Goal: Book appointment/travel/reservation

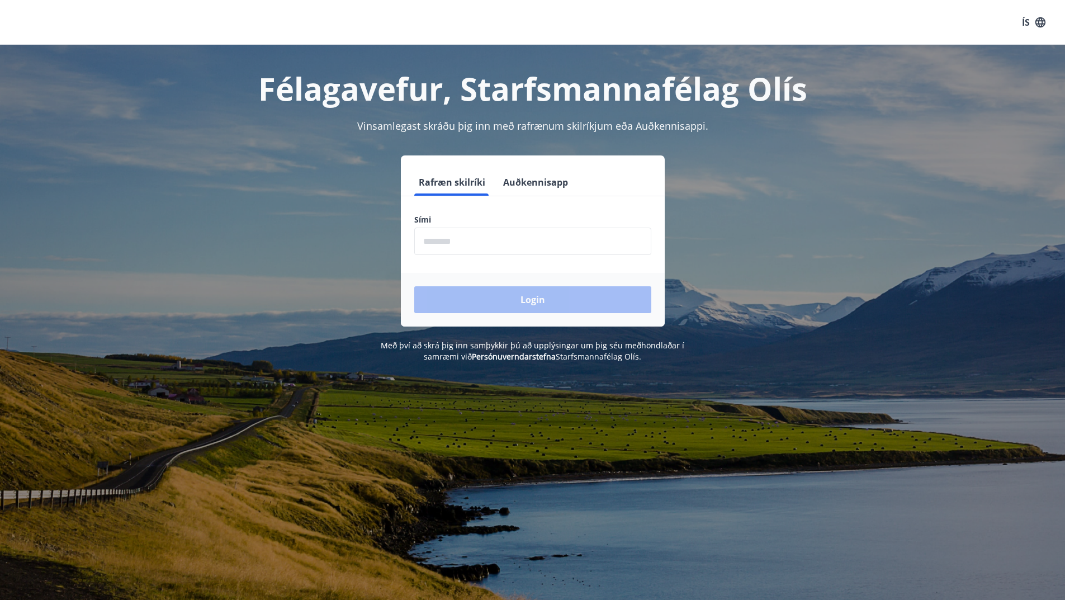
click at [479, 239] on input "phone" at bounding box center [532, 241] width 237 height 27
type input "********"
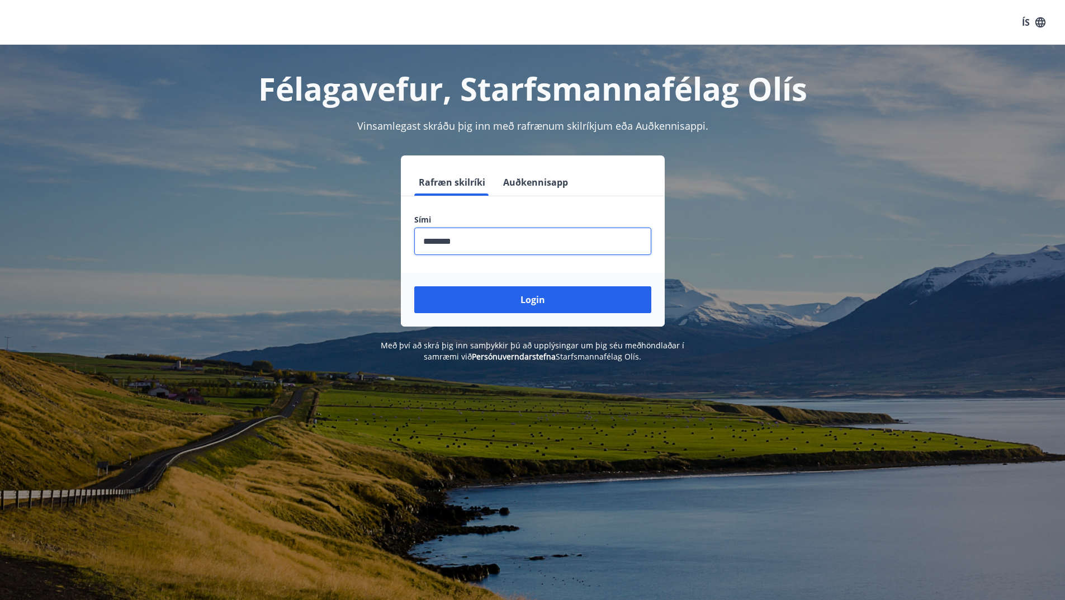
click at [781, 203] on div "Rafræn skilríki Auðkennisapp Sími ​ Login" at bounding box center [533, 240] width 778 height 171
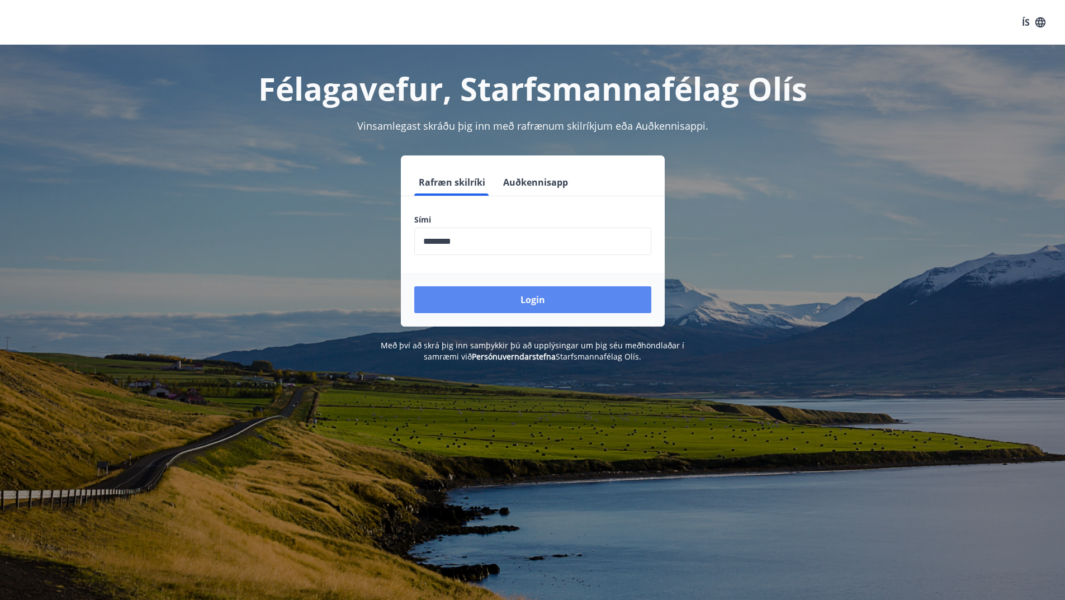
click at [506, 300] on button "Login" at bounding box center [532, 299] width 237 height 27
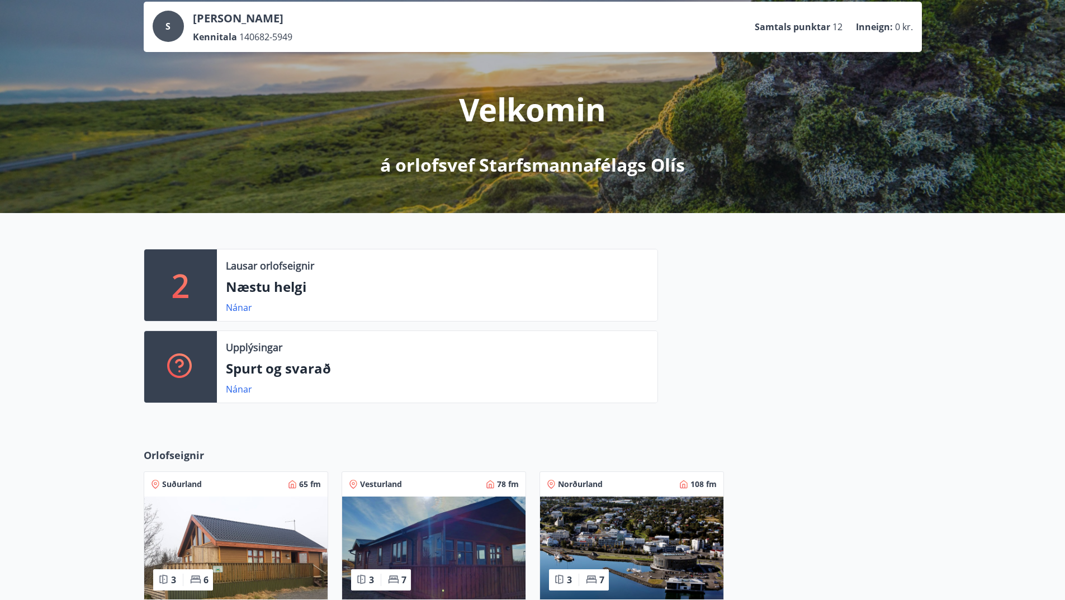
scroll to position [168, 0]
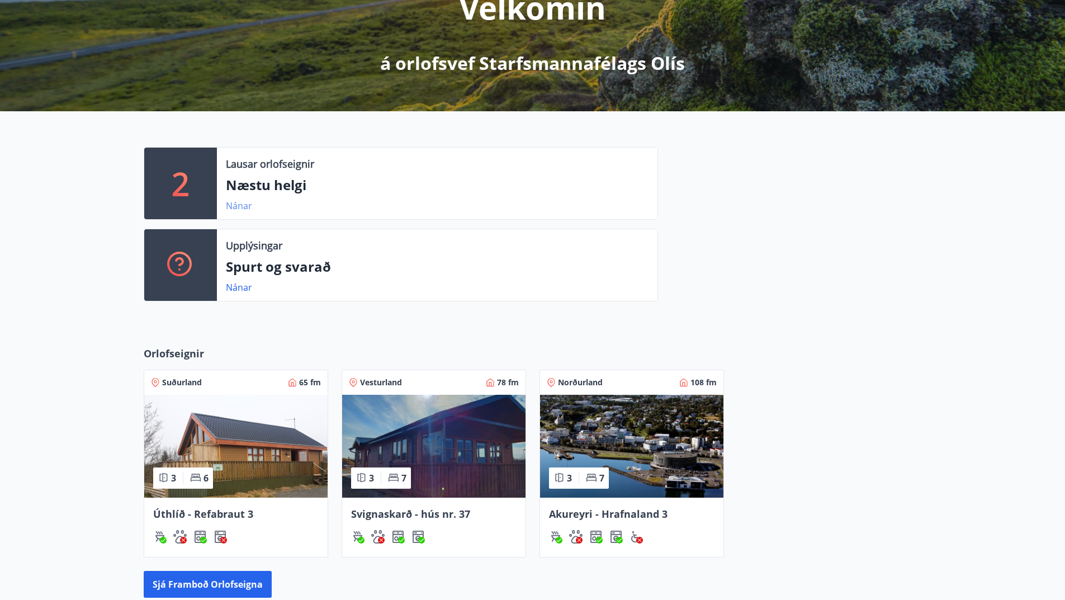
click at [229, 207] on link "Nánar" at bounding box center [239, 206] width 26 height 12
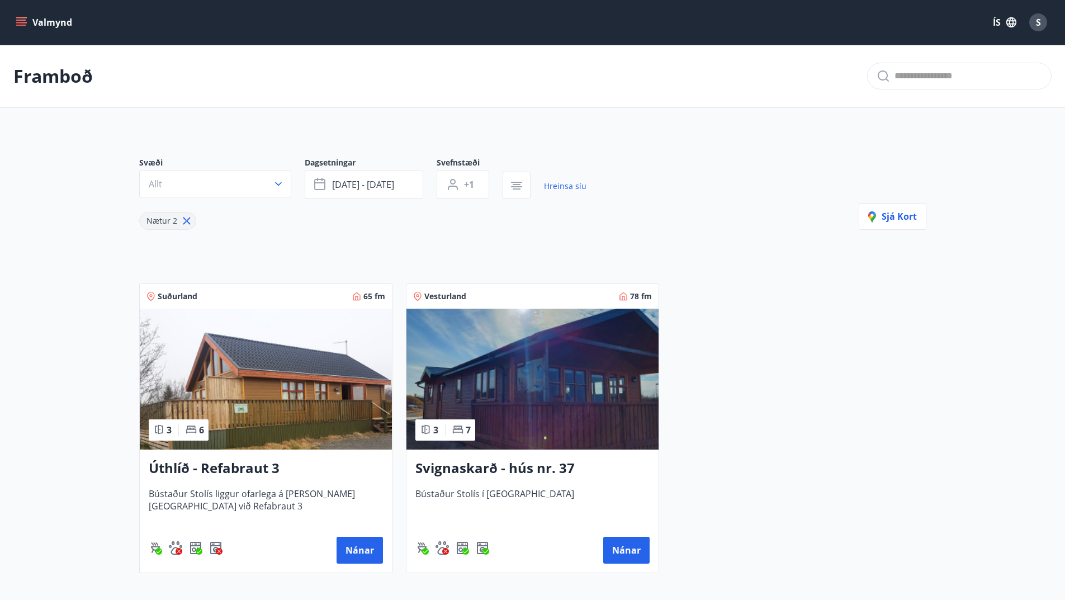
click at [802, 379] on div "Suðurland 65 fm 3 6 Úthlíð - Refabraut 3 Bústaður Stolís liggur ofarlega á land…" at bounding box center [526, 421] width 801 height 303
click at [187, 220] on icon at bounding box center [187, 221] width 12 height 12
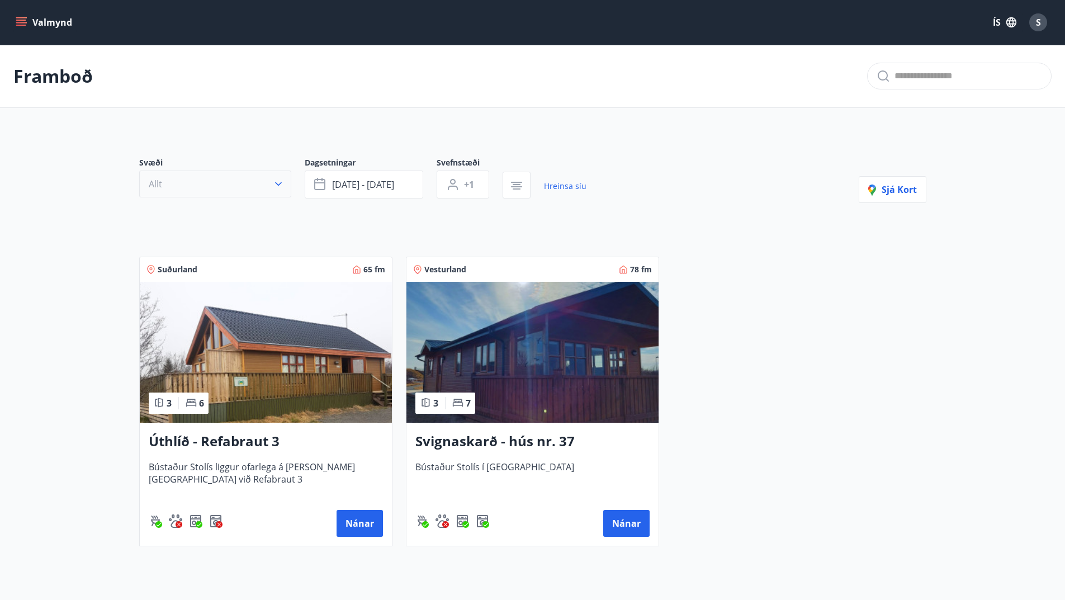
click at [276, 181] on icon "button" at bounding box center [278, 183] width 11 height 11
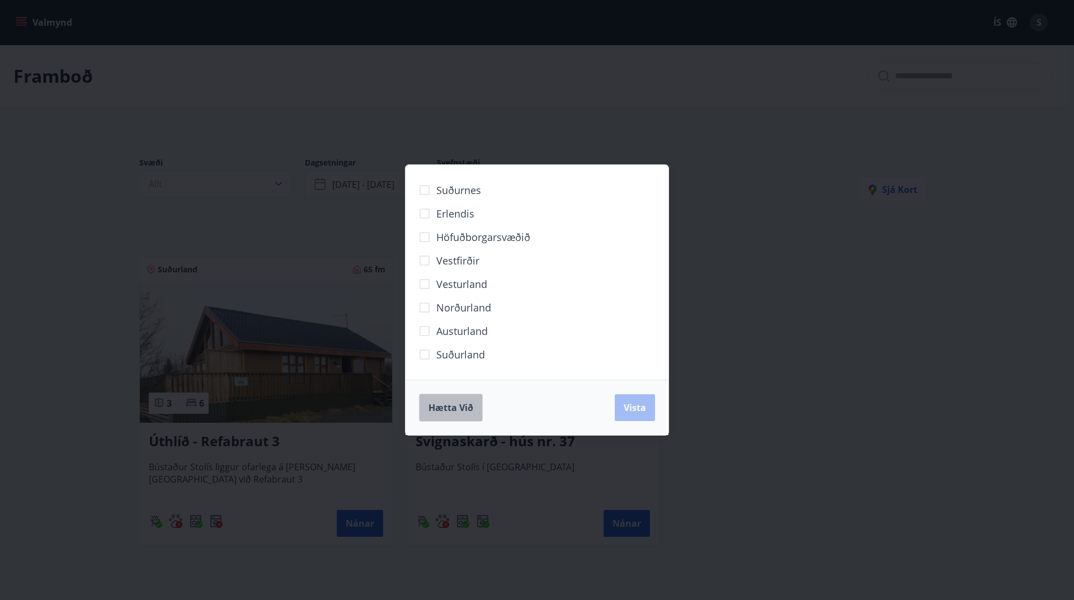
click at [437, 416] on button "Hætta við" at bounding box center [451, 408] width 64 height 28
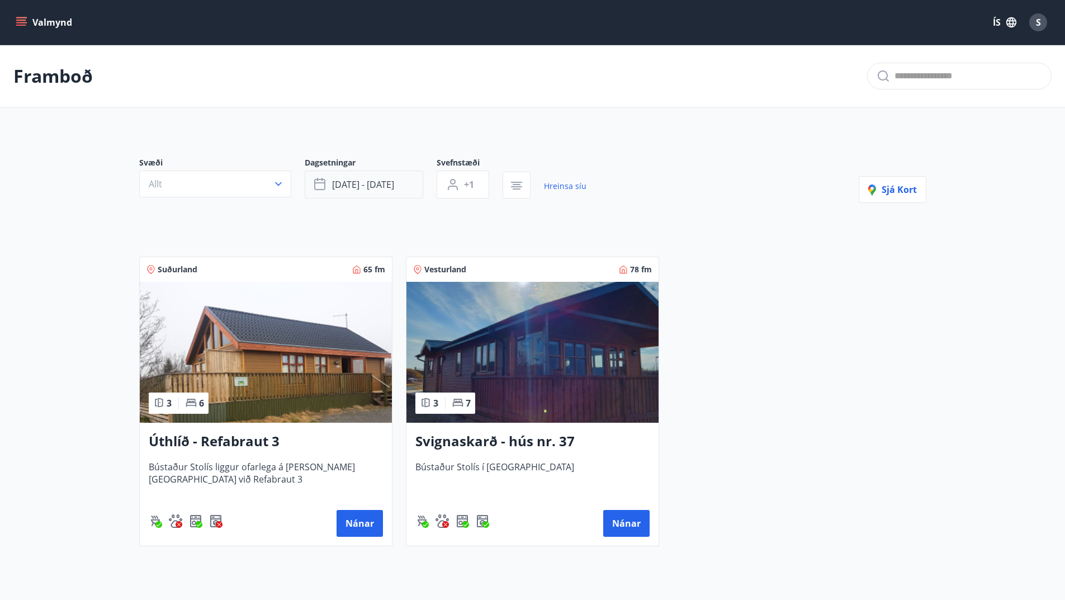
click at [408, 187] on button "sep 05 - sep 08" at bounding box center [364, 185] width 119 height 28
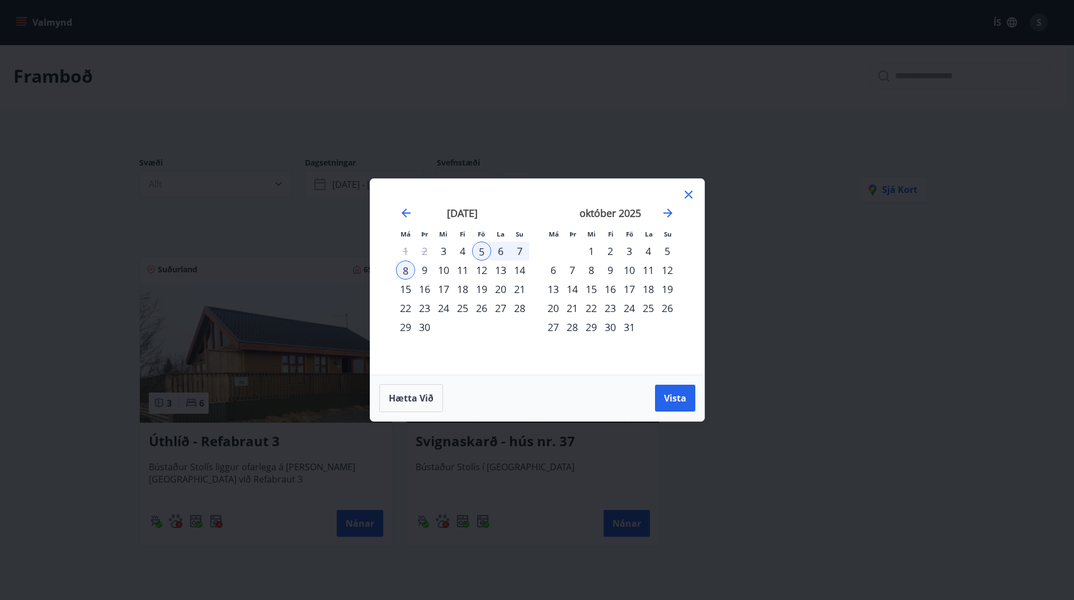
click at [483, 266] on div "12" at bounding box center [481, 270] width 19 height 19
click at [409, 292] on div "15" at bounding box center [405, 289] width 19 height 19
click at [682, 404] on span "Vista" at bounding box center [675, 398] width 22 height 12
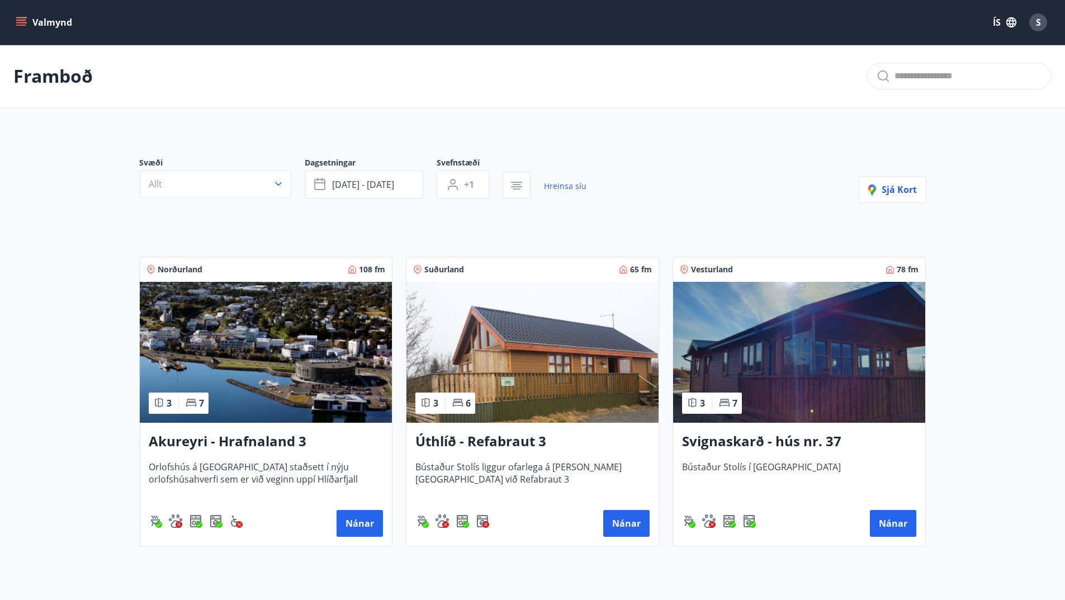
click at [233, 373] on img at bounding box center [266, 352] width 252 height 141
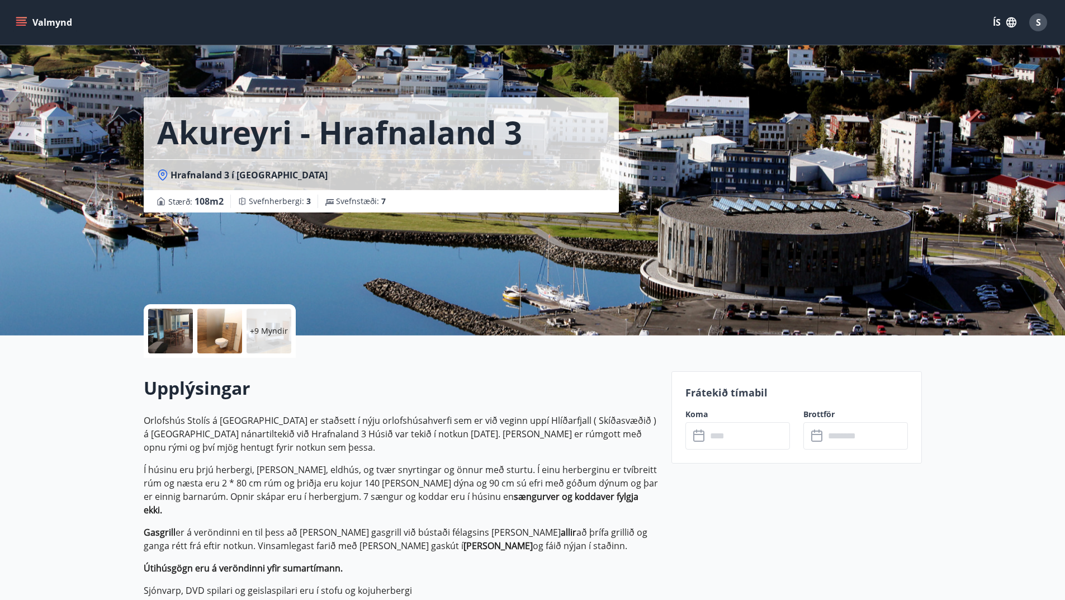
click at [596, 569] on p "Orlofshús Stolís á Akureyri er staðsett í nýju orlofshúsahverfi sem er við vegi…" at bounding box center [401, 564] width 514 height 300
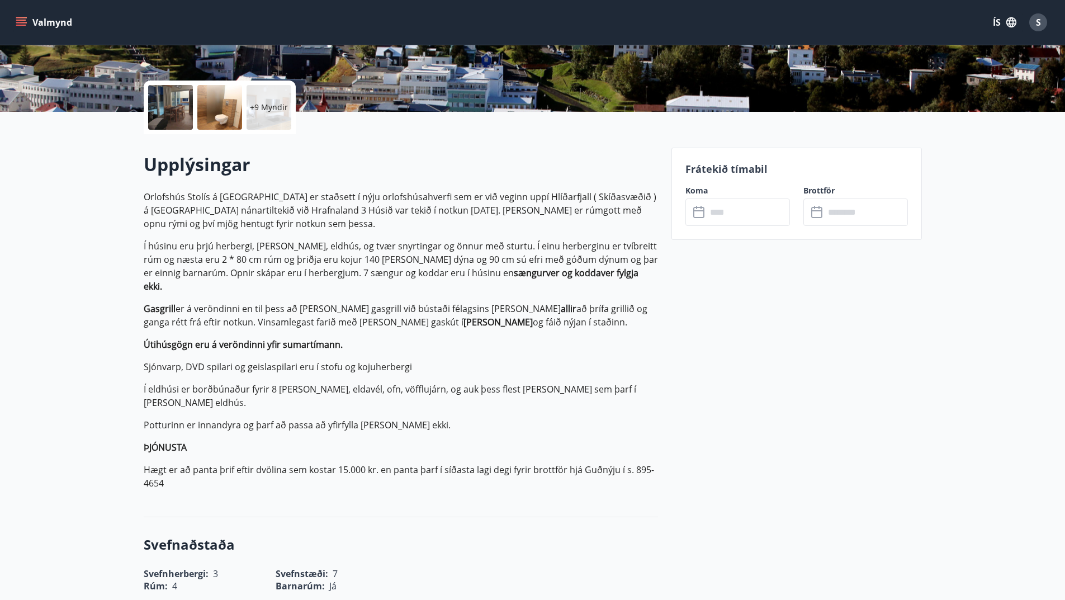
scroll to position [280, 0]
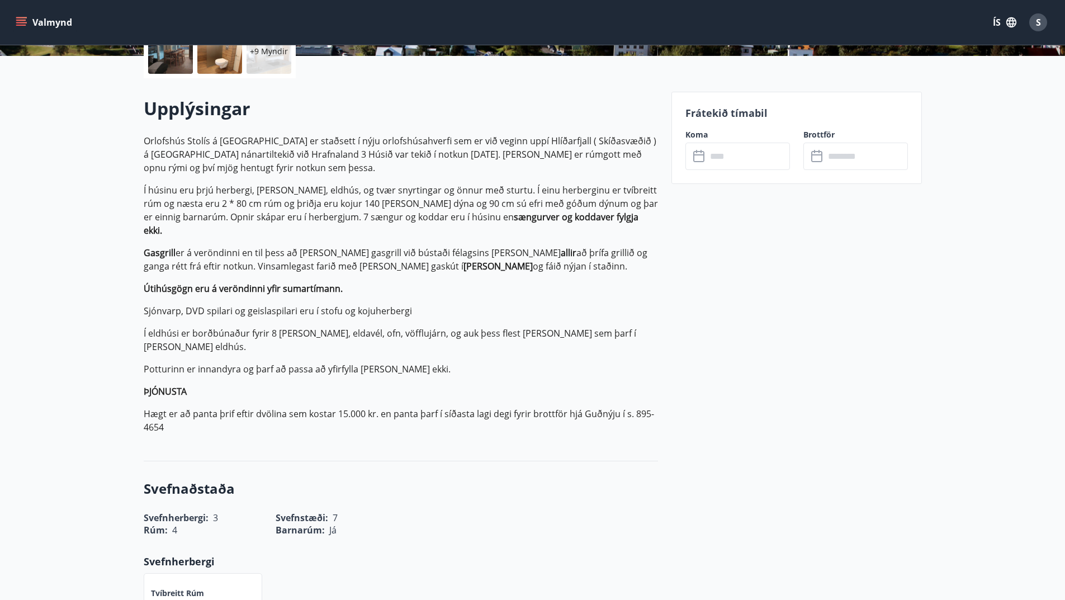
click at [447, 479] on h3 "Svefnaðstaða" at bounding box center [401, 488] width 514 height 19
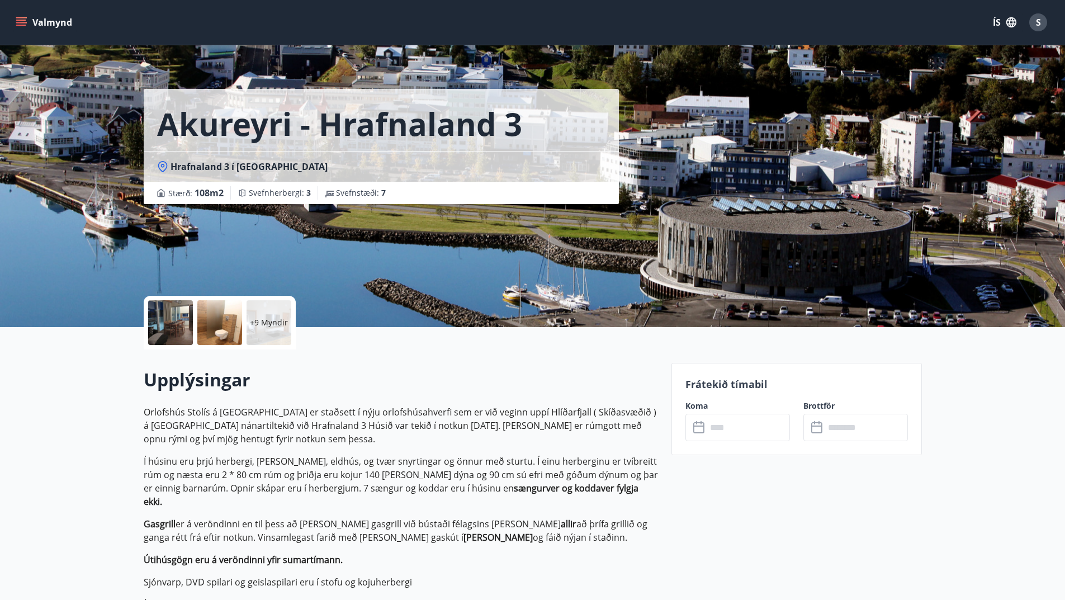
scroll to position [0, 0]
